Goal: Obtain resource: Obtain resource

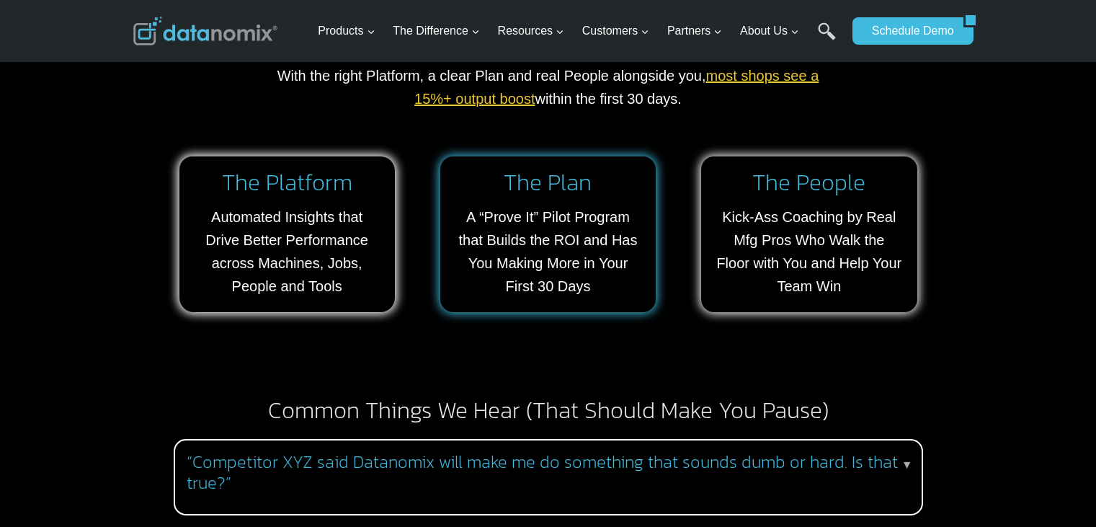
scroll to position [1225, 0]
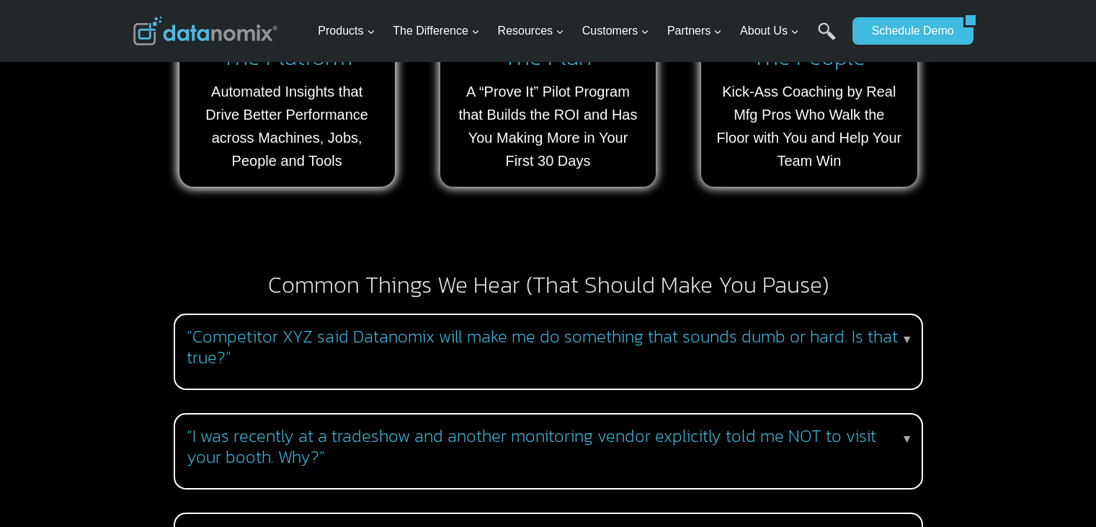
click at [340, 327] on h3 "“Competitor XYZ said Datanomix will make me do something that sounds dumb or ha…" at bounding box center [546, 348] width 718 height 42
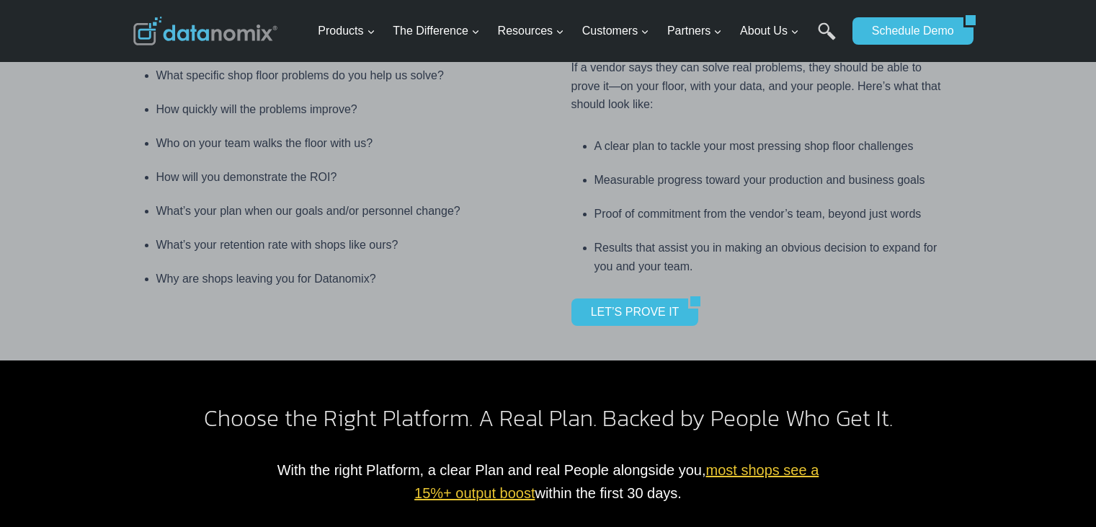
scroll to position [721, 0]
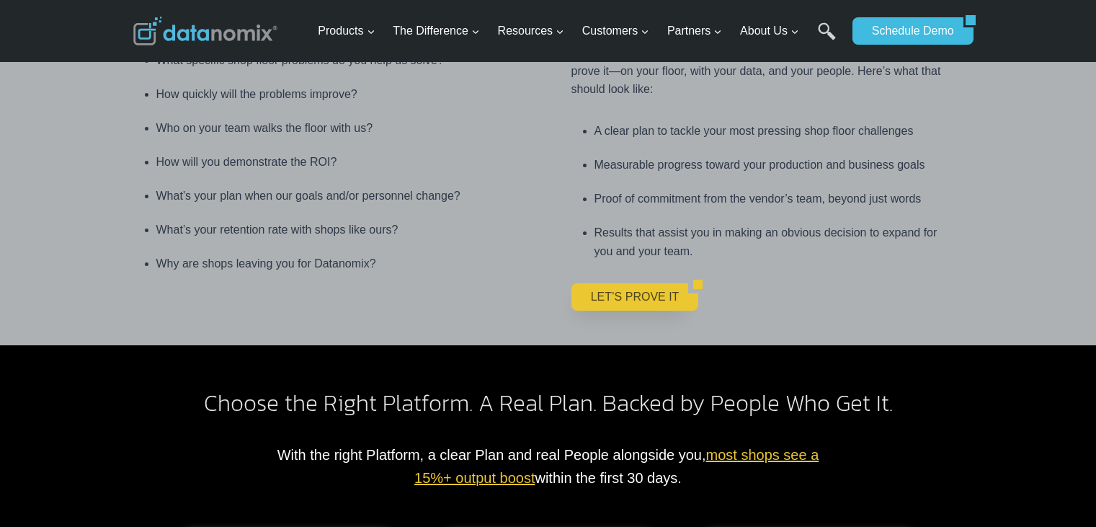
click at [629, 283] on link "LET’S PROVE IT" at bounding box center [631, 296] width 118 height 27
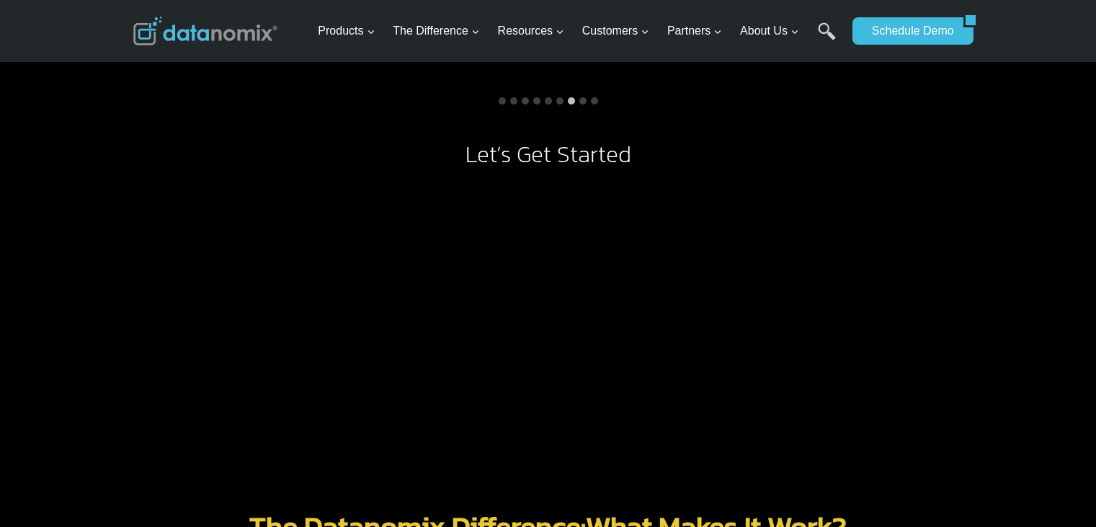
scroll to position [1153, 0]
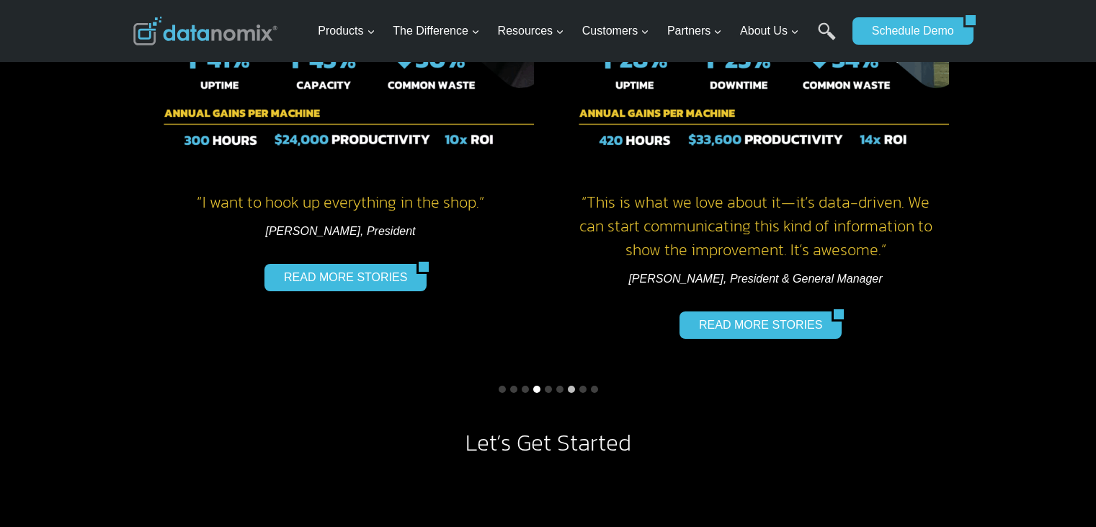
click at [538, 388] on button "Go to slide 4" at bounding box center [536, 389] width 7 height 7
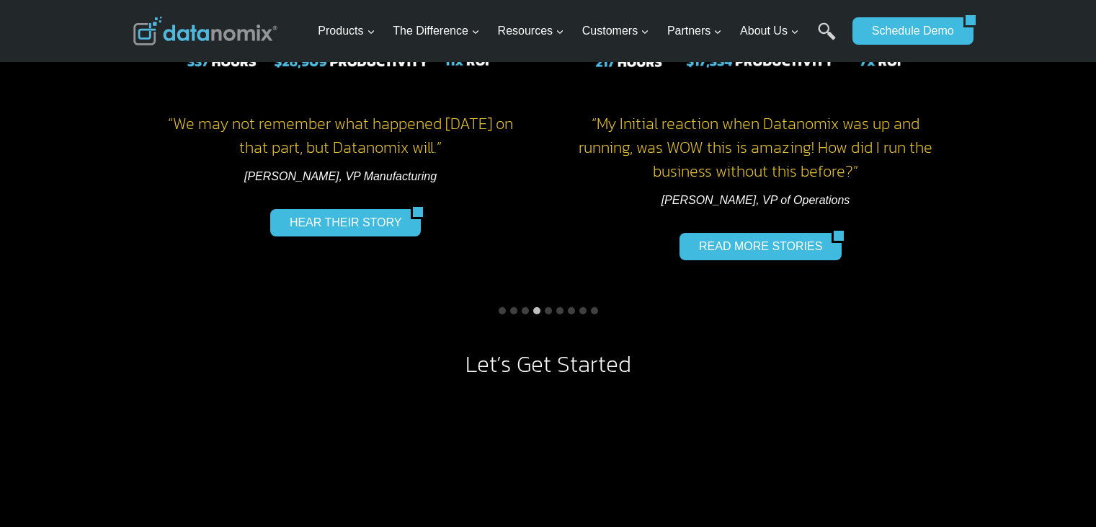
scroll to position [1225, 0]
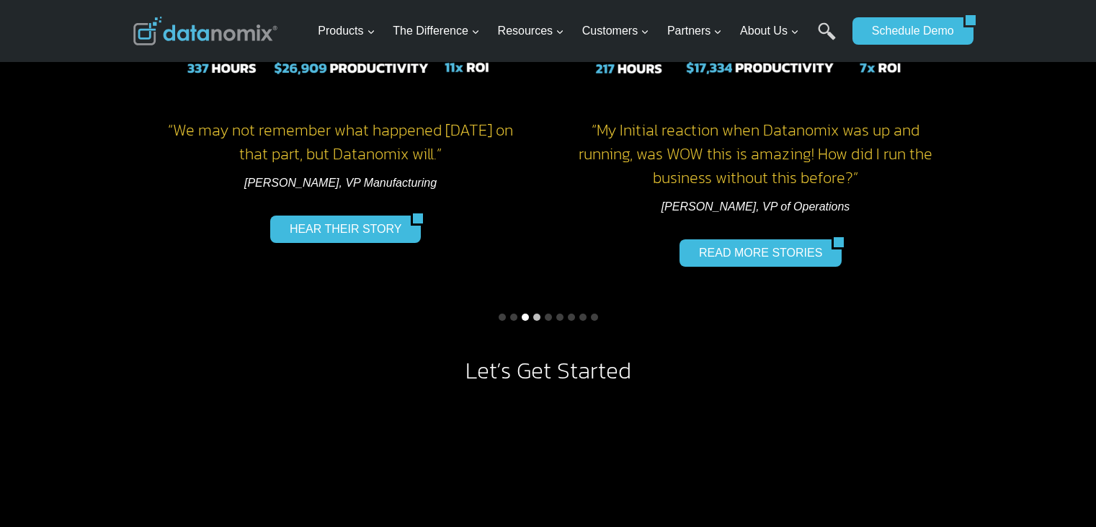
click at [523, 316] on button "Go to slide 3" at bounding box center [525, 317] width 7 height 7
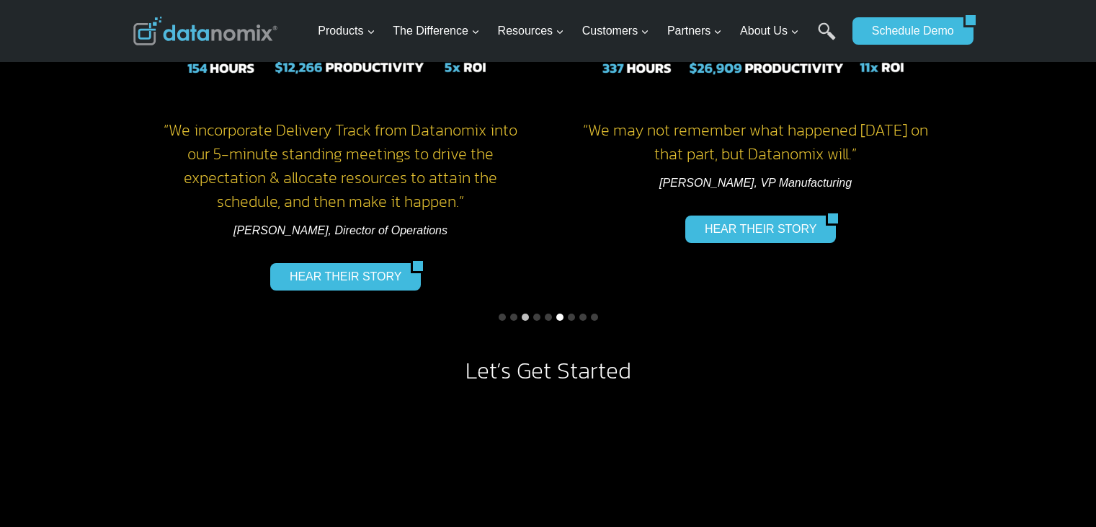
click at [557, 316] on button "Go to slide 6" at bounding box center [560, 317] width 7 height 7
